Goal: Task Accomplishment & Management: Manage account settings

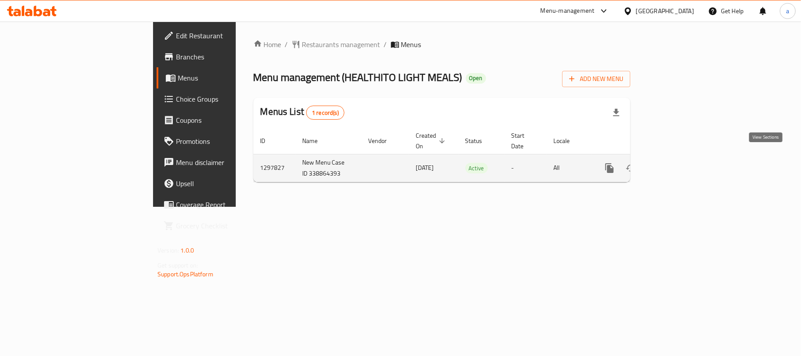
click at [678, 163] on icon "enhanced table" at bounding box center [672, 168] width 11 height 11
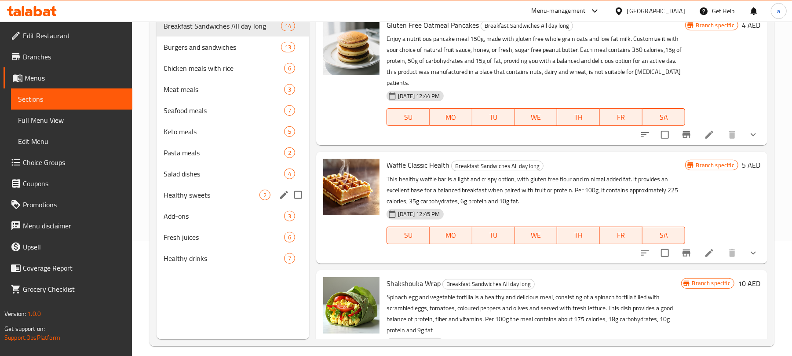
scroll to position [117, 0]
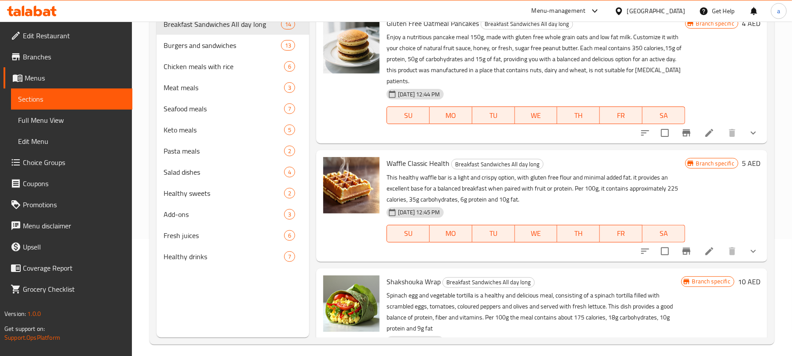
click at [48, 162] on span "Choice Groups" at bounding box center [74, 162] width 102 height 11
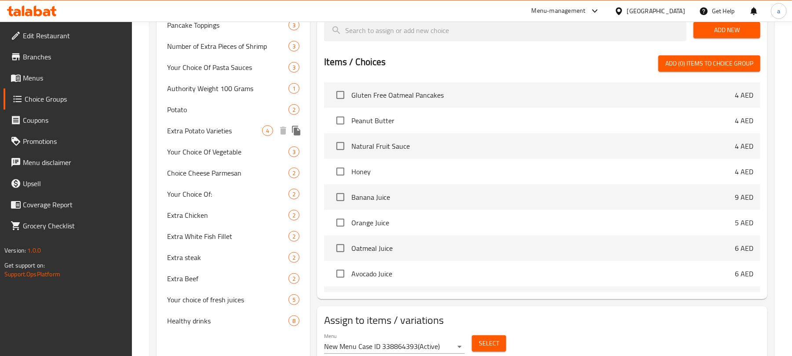
scroll to position [364, 0]
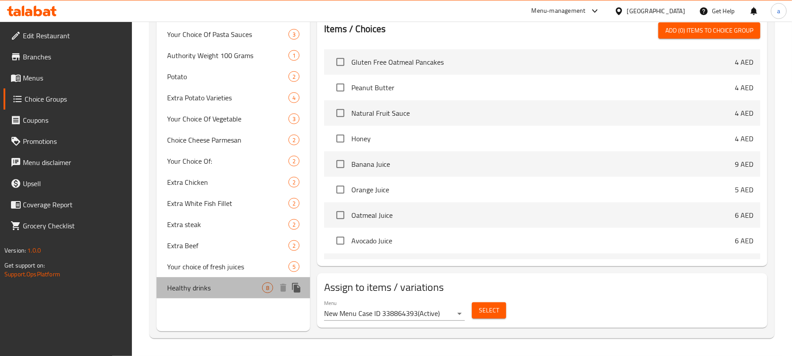
click at [178, 284] on span "Healthy drinks" at bounding box center [214, 287] width 95 height 11
type input "Healthy drinks"
type input "مشروبات صحيه"
type input "8"
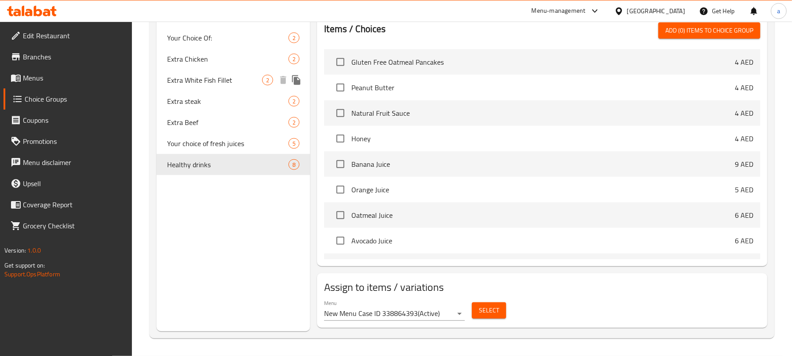
scroll to position [488, 0]
click at [225, 138] on span "Your choice of fresh juices" at bounding box center [214, 143] width 95 height 11
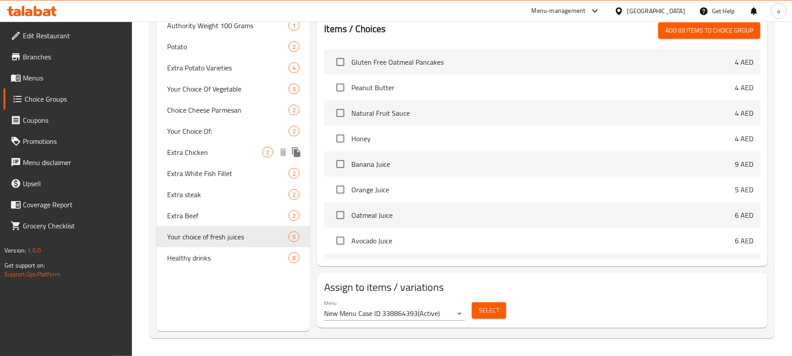
type input "Your choice of fresh juices"
type input "اختيارك من العصائر الطازجة"
type input "5"
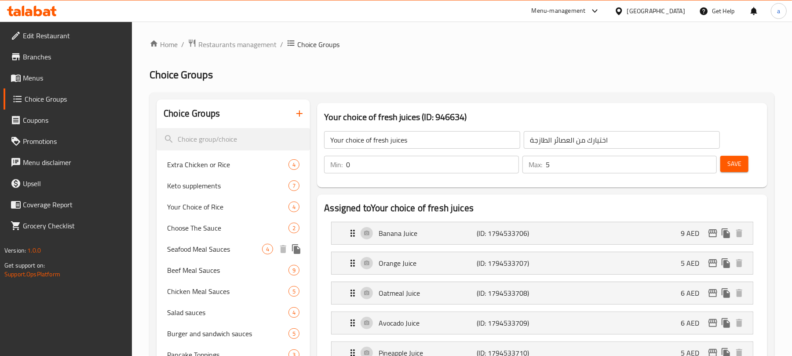
scroll to position [0, 0]
click at [632, 12] on div "[GEOGRAPHIC_DATA]" at bounding box center [656, 11] width 58 height 10
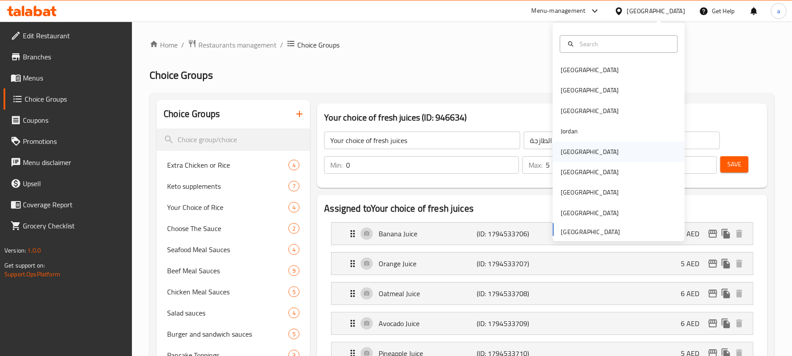
click at [561, 151] on div "[GEOGRAPHIC_DATA]" at bounding box center [590, 152] width 58 height 10
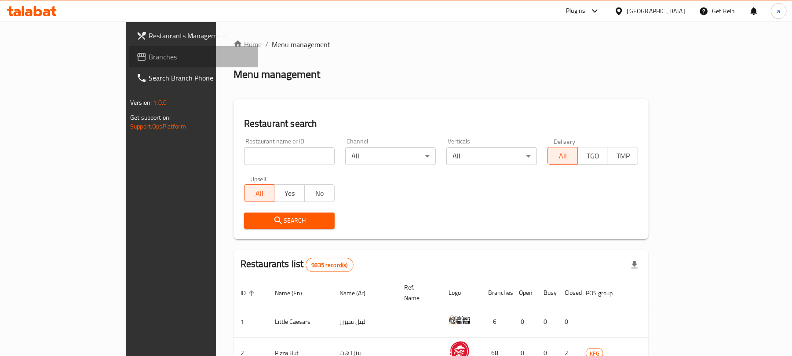
click at [149, 59] on span "Branches" at bounding box center [200, 56] width 102 height 11
